Goal: Task Accomplishment & Management: Use online tool/utility

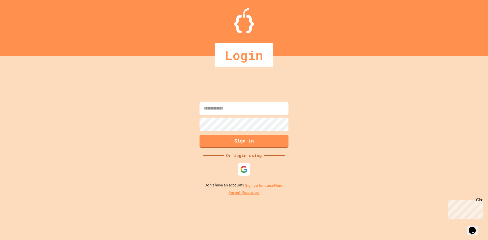
click at [245, 106] on input at bounding box center [244, 109] width 89 height 14
type input "**********"
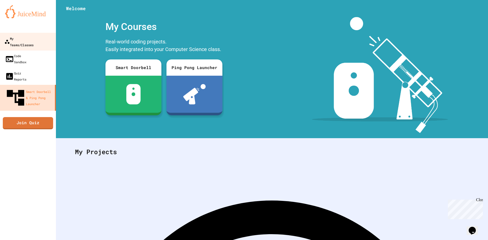
click at [44, 42] on link "My Teams/Classes" at bounding box center [28, 42] width 58 height 18
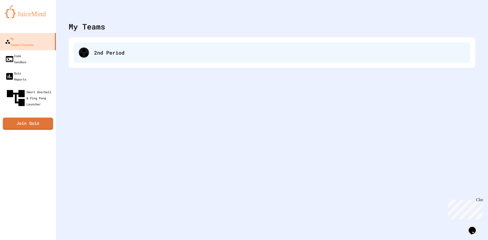
click at [121, 53] on div "2nd Period" at bounding box center [279, 53] width 371 height 8
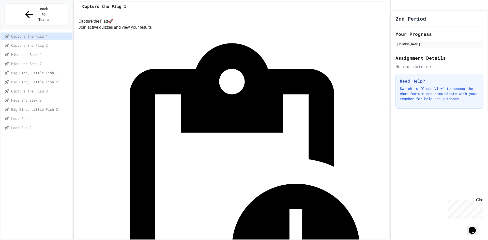
click at [16, 125] on span "Loot Run 2" at bounding box center [40, 127] width 59 height 5
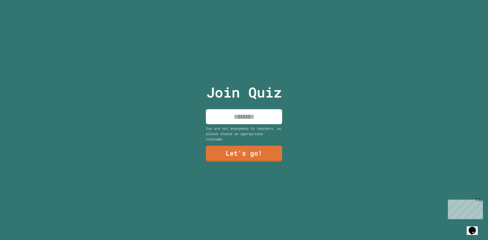
click at [242, 112] on input at bounding box center [244, 116] width 76 height 15
type input "****"
click at [271, 128] on div "You are not anonymous to teachers, so please choose an appropriate nickname." at bounding box center [244, 134] width 76 height 16
click at [262, 151] on link "Let's go!" at bounding box center [243, 153] width 69 height 17
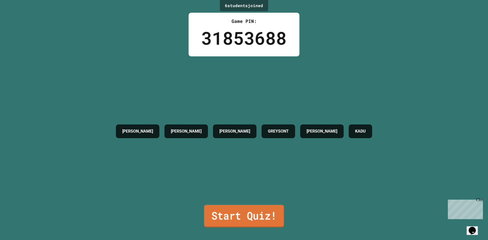
click at [242, 205] on link "Start Quiz!" at bounding box center [244, 216] width 80 height 22
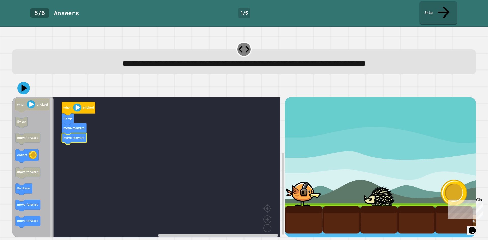
click at [74, 133] on icon "Blockly Workspace" at bounding box center [74, 138] width 25 height 11
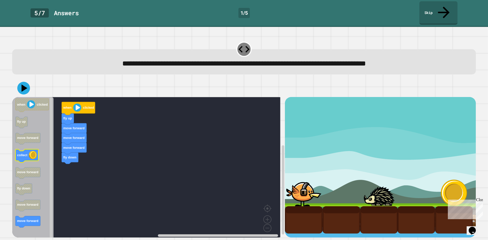
click at [29, 149] on g "collect" at bounding box center [27, 155] width 23 height 13
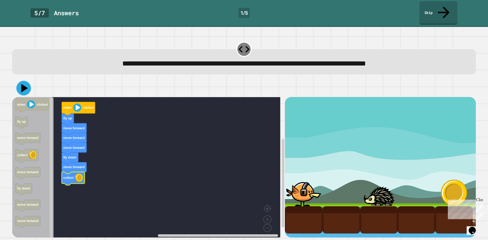
click at [27, 81] on icon at bounding box center [23, 88] width 14 height 14
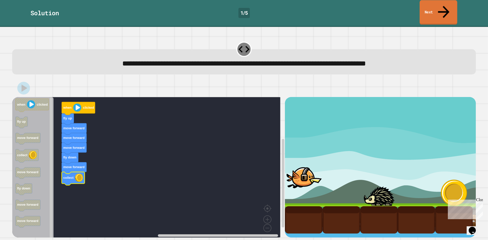
click at [439, 6] on link "Next" at bounding box center [439, 12] width 38 height 25
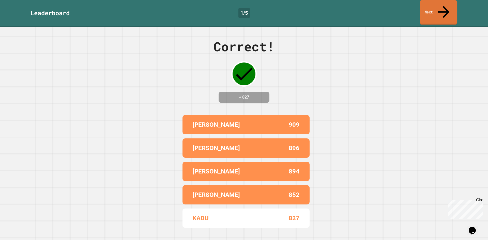
click at [439, 6] on link "Next" at bounding box center [439, 12] width 38 height 25
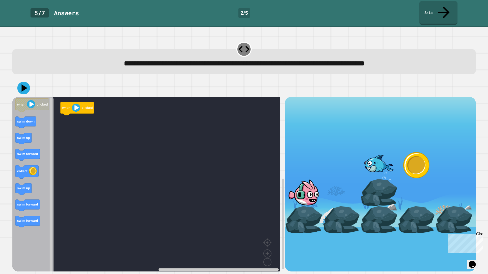
click at [65, 120] on div "when clicked when clicked swim down swim up swim forward collect swim up swim f…" at bounding box center [148, 184] width 273 height 175
click at [72, 117] on text "swim up" at bounding box center [68, 119] width 13 height 4
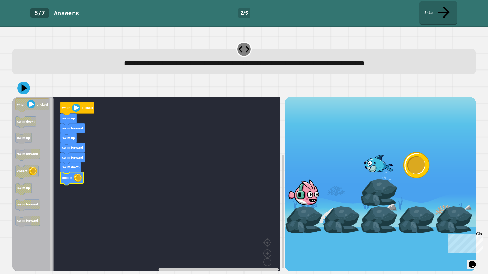
click at [27, 82] on icon at bounding box center [23, 88] width 13 height 13
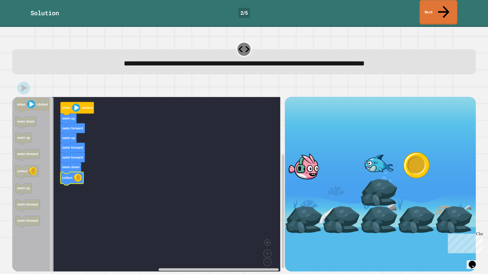
click at [442, 6] on icon at bounding box center [443, 12] width 17 height 18
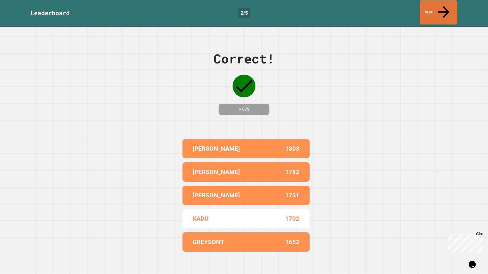
click at [442, 5] on icon at bounding box center [443, 12] width 17 height 18
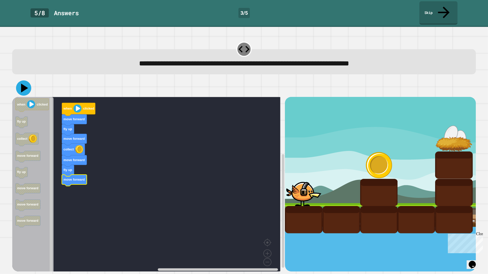
click at [24, 84] on icon at bounding box center [24, 88] width 7 height 9
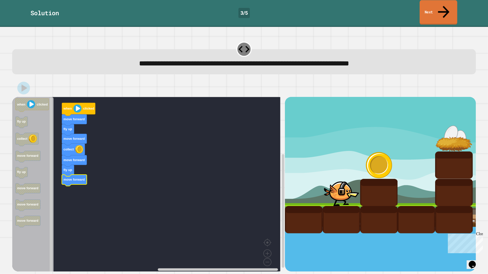
click at [444, 6] on icon at bounding box center [443, 12] width 11 height 12
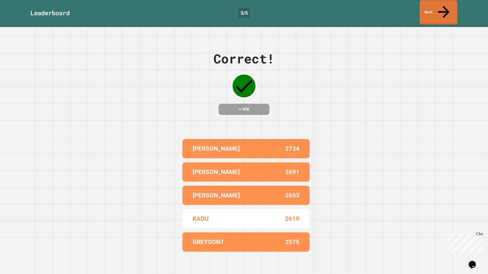
click at [446, 6] on icon at bounding box center [443, 12] width 17 height 18
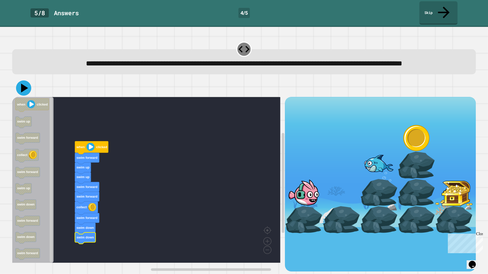
click at [25, 88] on icon at bounding box center [24, 88] width 7 height 9
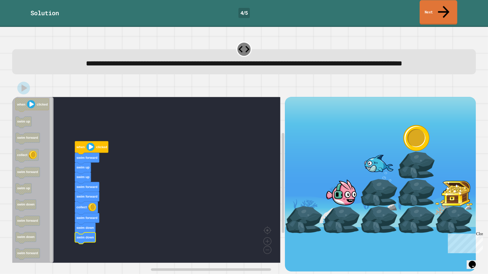
click at [441, 8] on link "Next" at bounding box center [439, 12] width 38 height 25
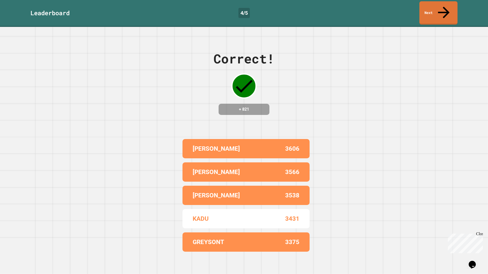
click at [442, 27] on div "Correct! + 821 [PERSON_NAME] 3606 [PERSON_NAME] 3566 [PERSON_NAME] 3538 [PERSON…" at bounding box center [244, 151] width 488 height 248
click at [442, 8] on icon at bounding box center [444, 13] width 18 height 18
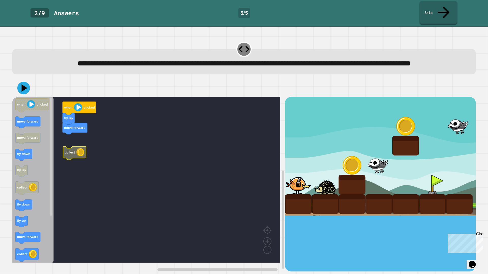
click at [21, 239] on icon "when clicked move forward move forward fly down fly up collect fly down fly up …" at bounding box center [32, 180] width 41 height 166
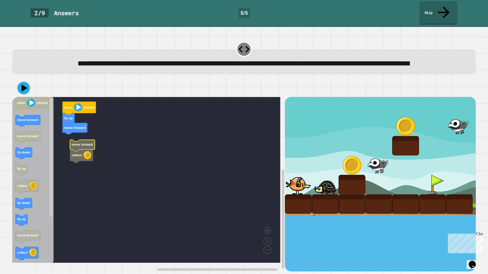
click at [69, 149] on rect "Blockly Workspace" at bounding box center [146, 180] width 268 height 166
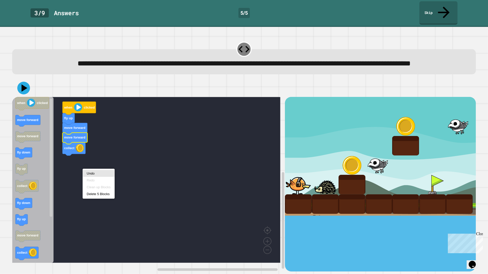
click at [139, 156] on rect "Blockly Workspace" at bounding box center [146, 180] width 268 height 166
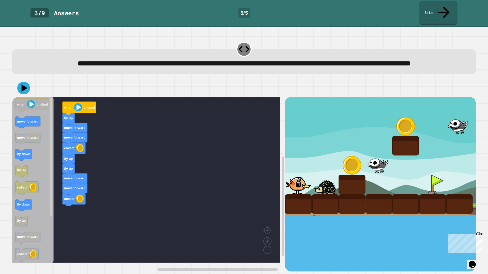
click at [60, 188] on div "when clicked fly up move forward move forward collect fly up fly up move forwar…" at bounding box center [148, 184] width 273 height 175
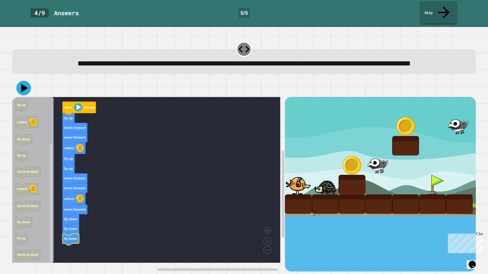
click at [23, 90] on icon at bounding box center [24, 88] width 7 height 8
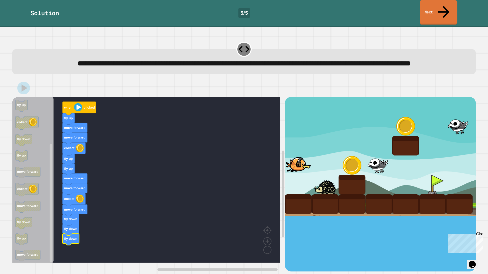
click at [436, 5] on link "Next" at bounding box center [439, 12] width 38 height 25
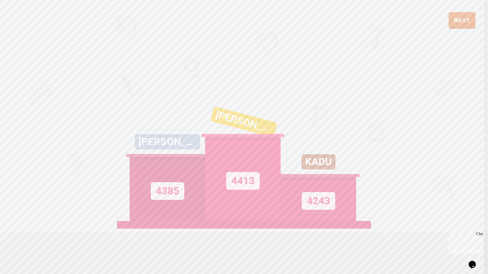
click at [465, 25] on link "Next" at bounding box center [462, 20] width 27 height 17
